Goal: Information Seeking & Learning: Learn about a topic

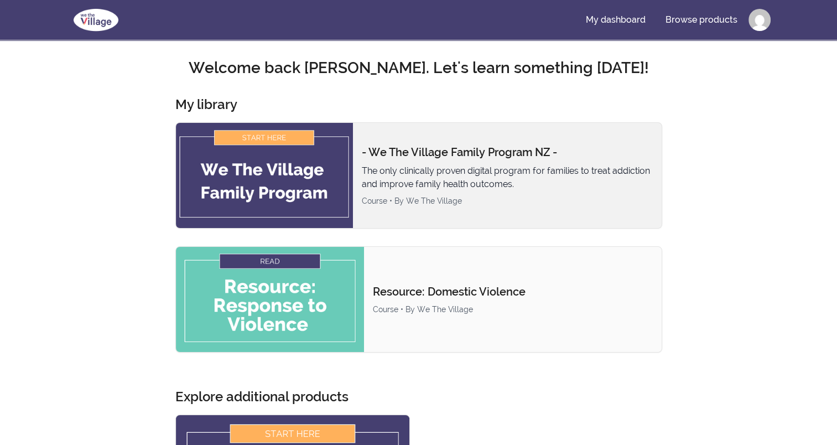
click at [265, 152] on img at bounding box center [264, 175] width 177 height 105
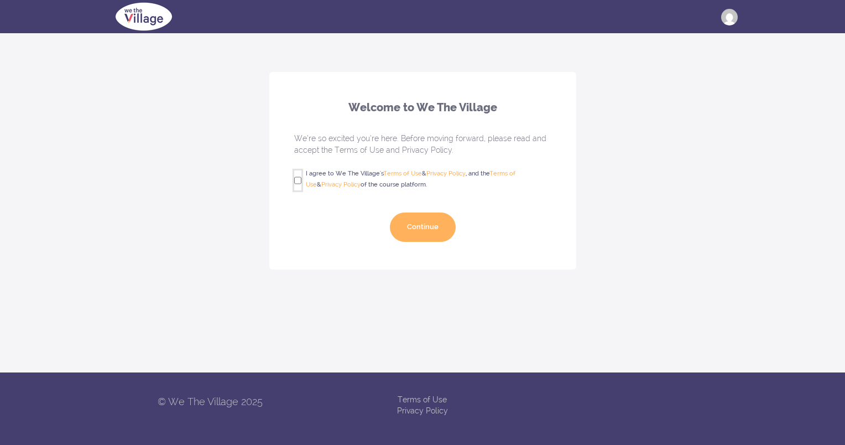
click at [296, 180] on input "I agree to We The Village's Terms of Use & Privacy Policy , and the Terms of Us…" at bounding box center [297, 180] width 7 height 20
checkbox input "true"
click at [423, 225] on button "Continue" at bounding box center [423, 226] width 66 height 29
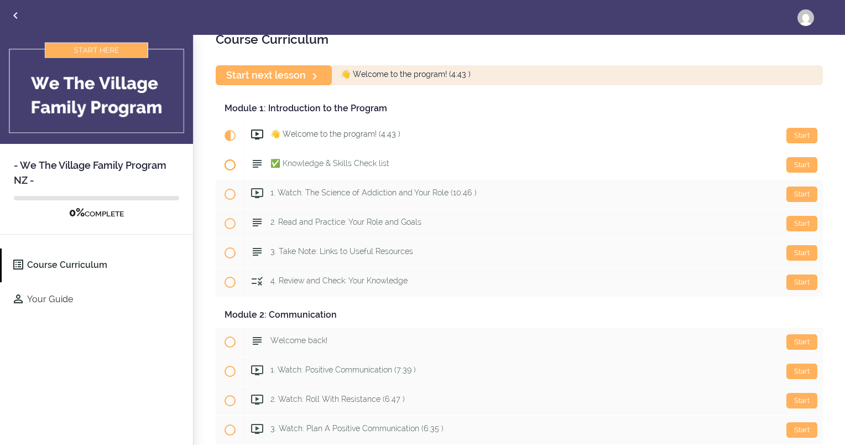
scroll to position [46, 0]
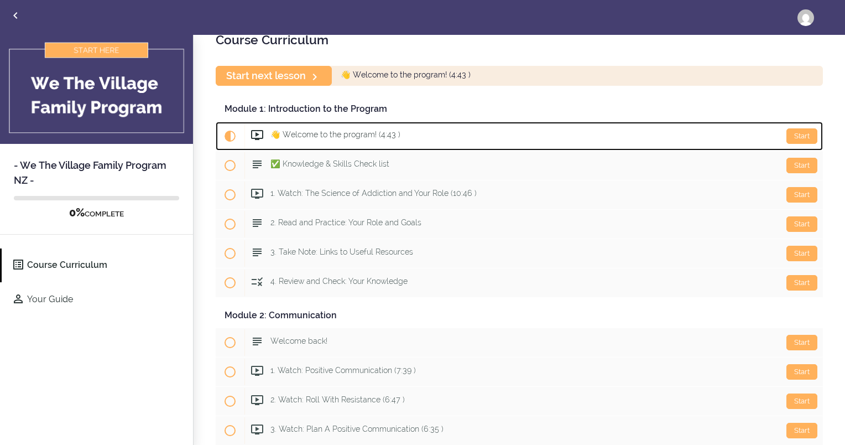
click at [336, 133] on span "👋 Welcome to the program! (4:43 )" at bounding box center [335, 134] width 130 height 9
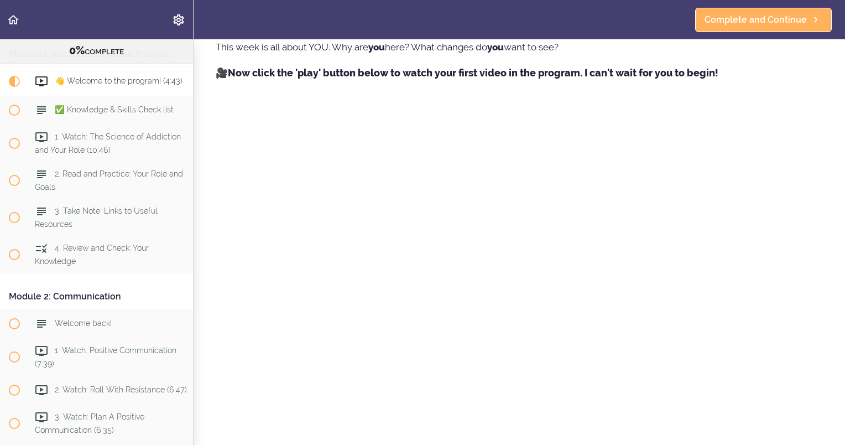
scroll to position [343, 0]
